Goal: Navigation & Orientation: Find specific page/section

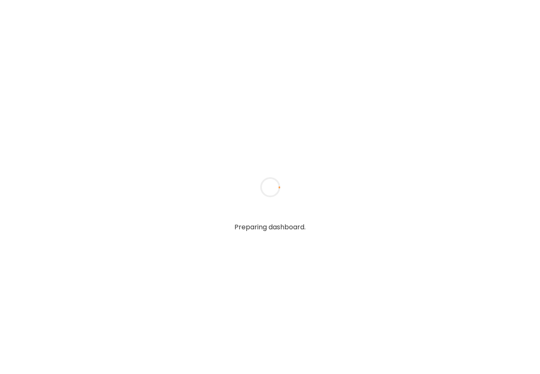
type input "**********"
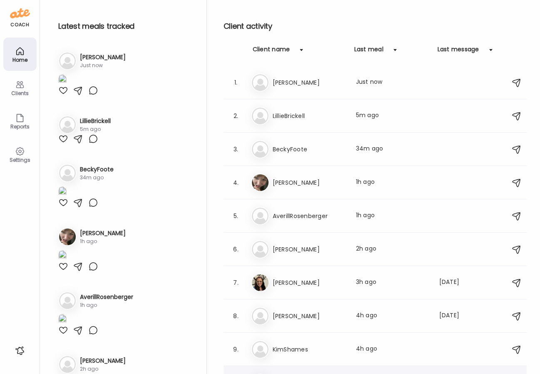
type input "**********"
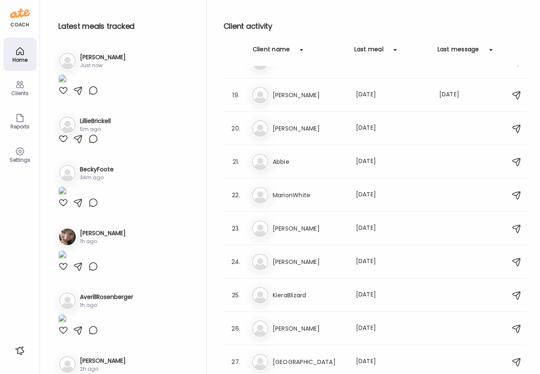
scroll to position [587, 0]
click at [311, 228] on h3 "[PERSON_NAME]" at bounding box center [309, 229] width 73 height 10
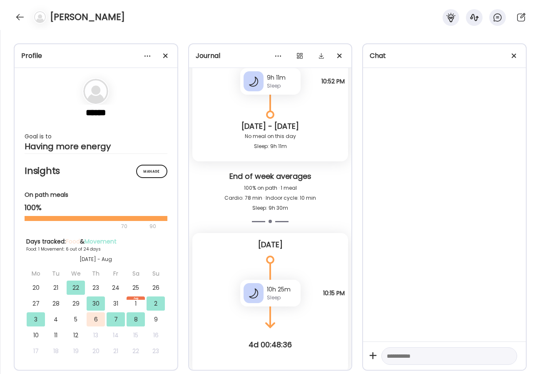
scroll to position [5310, 0]
click at [169, 53] on div at bounding box center [165, 55] width 17 height 17
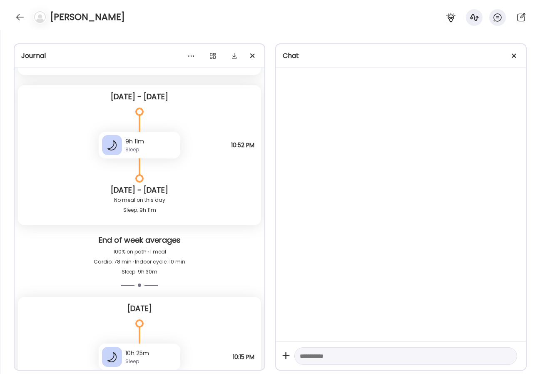
scroll to position [5370, 0]
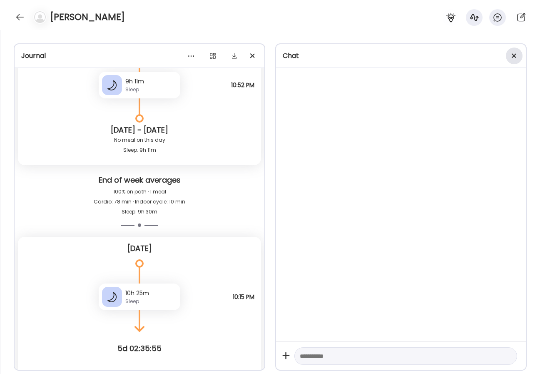
click at [517, 55] on div at bounding box center [514, 55] width 17 height 17
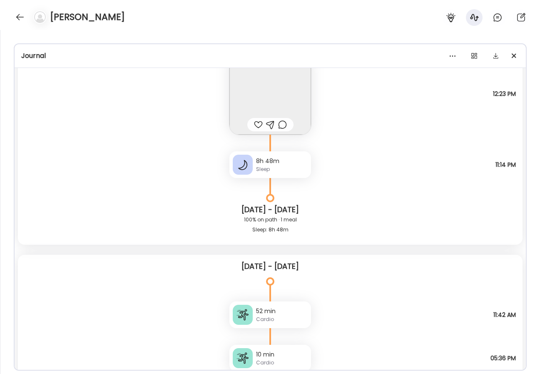
scroll to position [4574, 0]
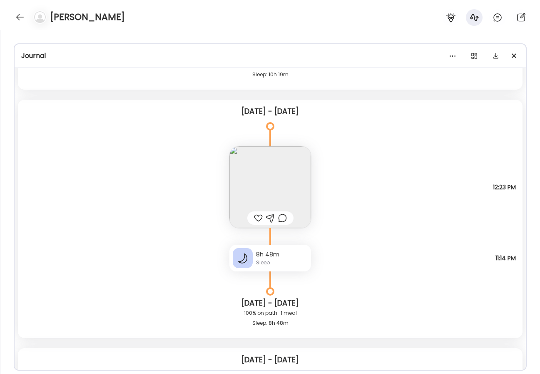
click at [282, 175] on img at bounding box center [271, 187] width 82 height 82
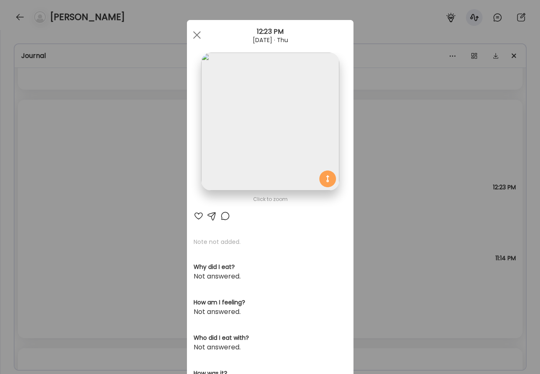
click at [282, 175] on img at bounding box center [270, 121] width 138 height 138
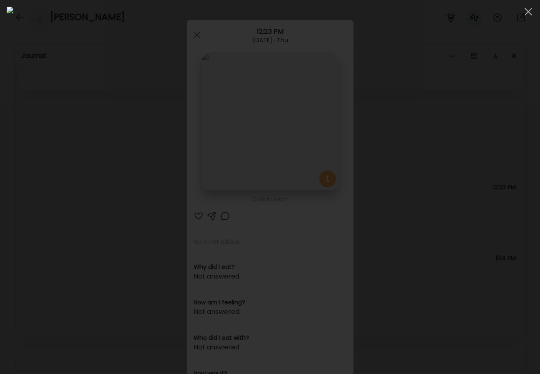
click at [483, 172] on div at bounding box center [270, 187] width 527 height 360
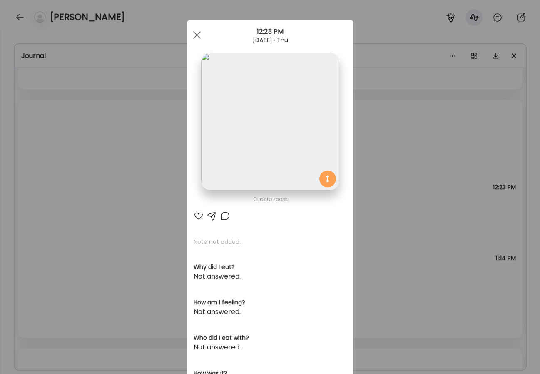
click at [390, 215] on div "Ate Coach Dashboard Wahoo! It’s official Take a moment to set up your Coach Pro…" at bounding box center [270, 187] width 540 height 374
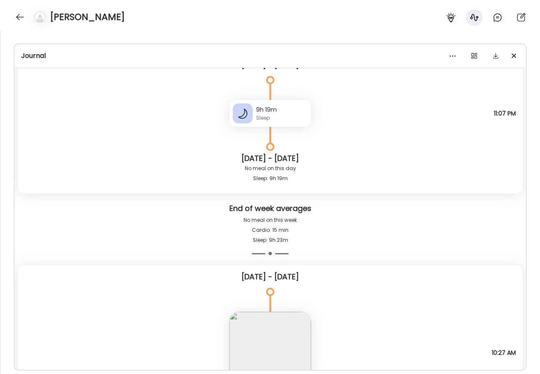
scroll to position [2418, 0]
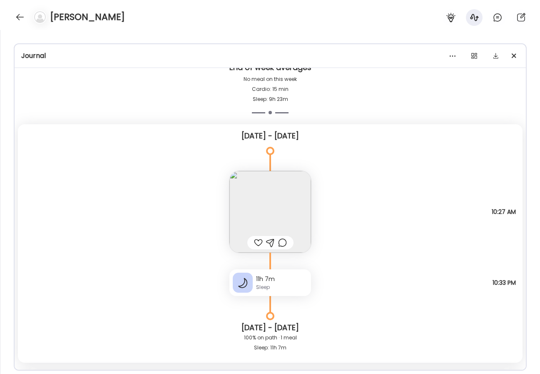
click at [286, 192] on img at bounding box center [271, 212] width 82 height 82
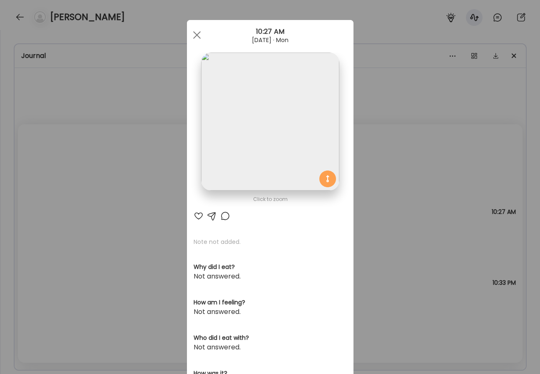
click at [282, 137] on img at bounding box center [270, 121] width 138 height 138
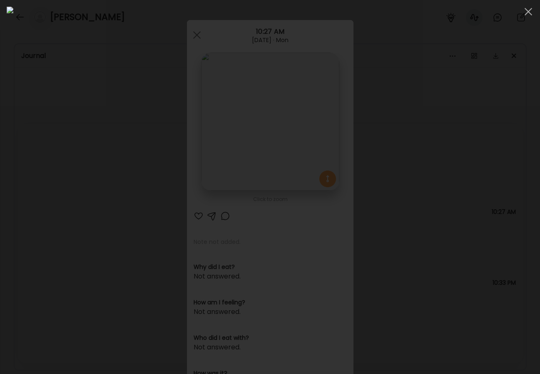
click at [505, 141] on div at bounding box center [270, 187] width 527 height 360
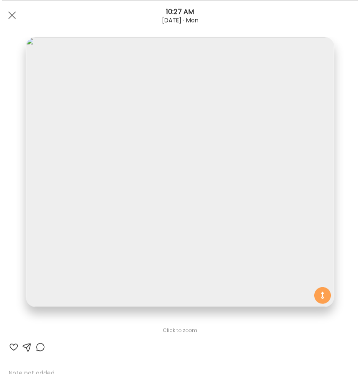
scroll to position [2408, 0]
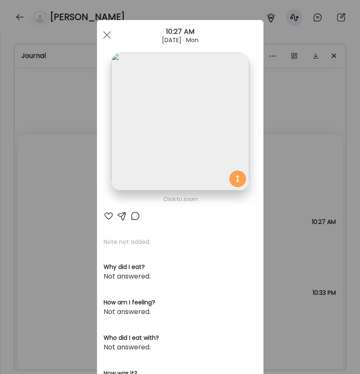
click at [64, 43] on div "Ate Coach Dashboard Wahoo! It’s official Take a moment to set up your Coach Pro…" at bounding box center [180, 187] width 360 height 374
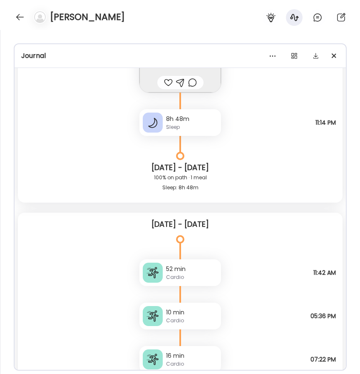
scroll to position [4581, 0]
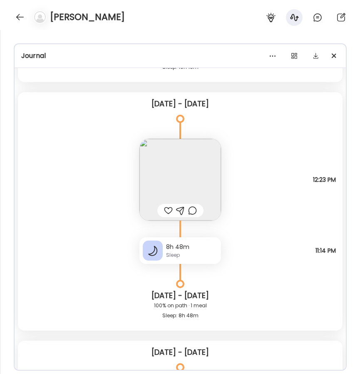
click at [164, 169] on img at bounding box center [181, 180] width 82 height 82
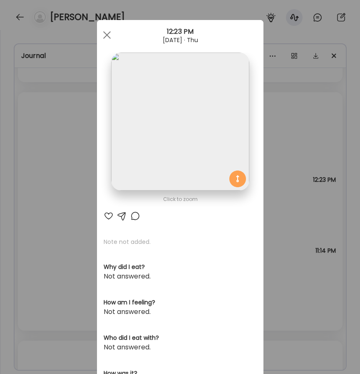
click at [193, 102] on img at bounding box center [180, 121] width 138 height 138
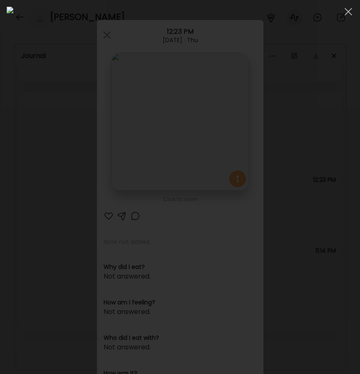
click at [142, 35] on img at bounding box center [180, 187] width 347 height 360
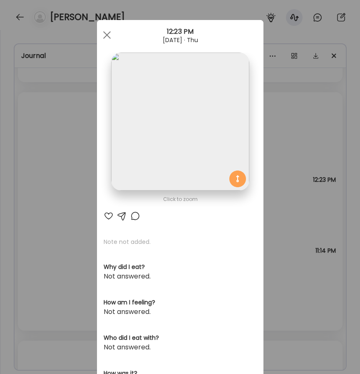
click at [78, 52] on div "Ate Coach Dashboard Wahoo! It’s official Take a moment to set up your Coach Pro…" at bounding box center [180, 187] width 360 height 374
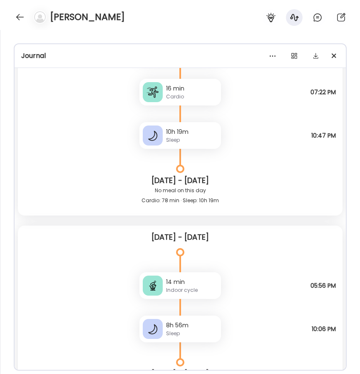
scroll to position [4974, 0]
